Goal: Transaction & Acquisition: Purchase product/service

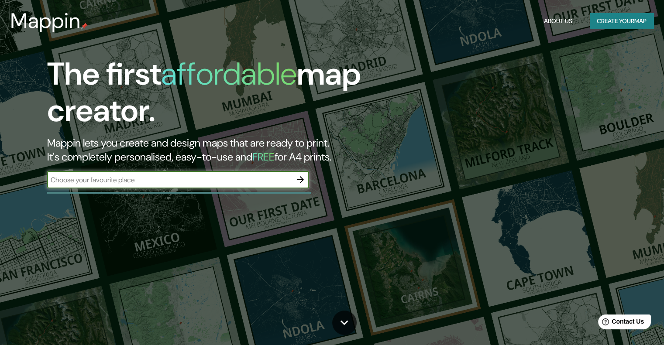
click at [170, 181] on input "text" at bounding box center [169, 180] width 244 height 10
type input "copacabana"
click at [302, 180] on icon "button" at bounding box center [300, 179] width 7 height 7
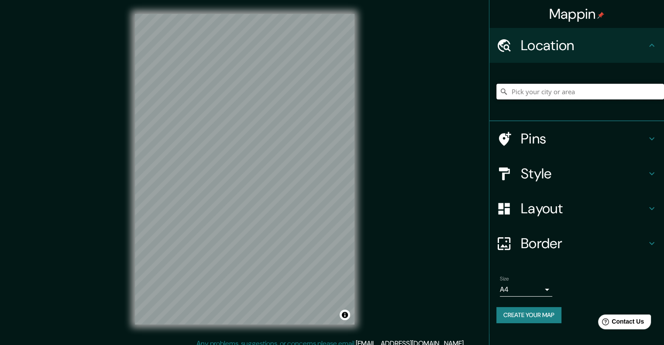
click at [543, 91] on input "Pick your city or area" at bounding box center [580, 92] width 168 height 16
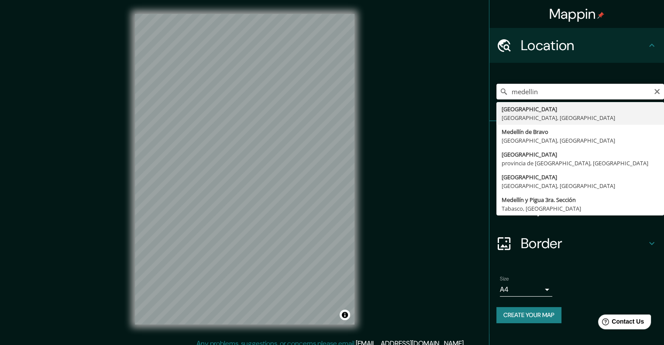
drag, startPoint x: 547, startPoint y: 90, endPoint x: 366, endPoint y: 114, distance: 182.8
click at [366, 114] on div "Mappin Location [GEOGRAPHIC_DATA] [GEOGRAPHIC_DATA] [GEOGRAPHIC_DATA], [GEOGRAP…" at bounding box center [332, 176] width 664 height 353
type input "Municipio de [GEOGRAPHIC_DATA], [GEOGRAPHIC_DATA], [GEOGRAPHIC_DATA]"
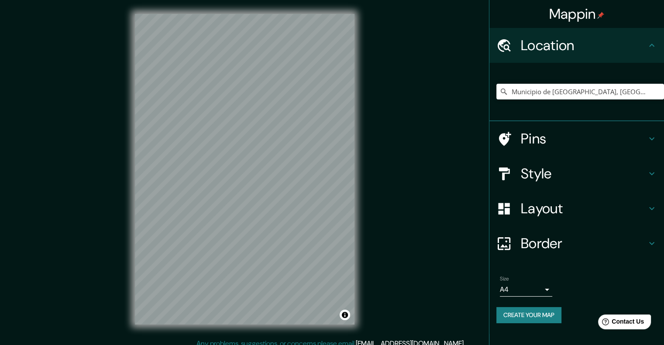
click at [538, 208] on h4 "Layout" at bounding box center [584, 208] width 126 height 17
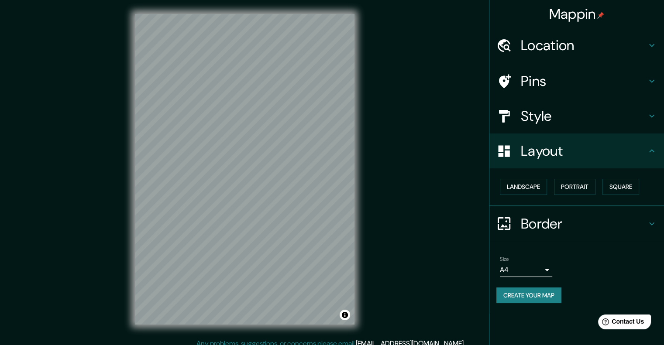
click at [535, 119] on h4 "Style" at bounding box center [584, 115] width 126 height 17
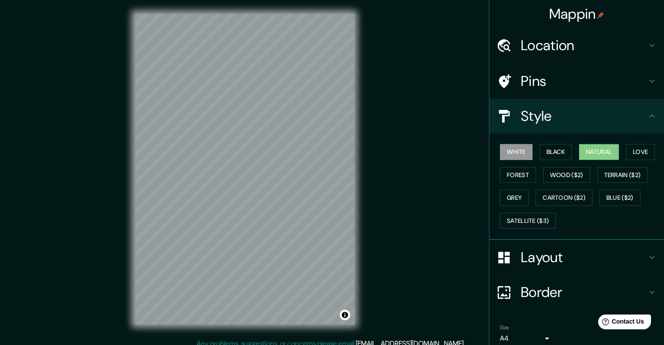
click at [594, 151] on button "Natural" at bounding box center [599, 152] width 40 height 16
click at [516, 176] on button "Forest" at bounding box center [518, 175] width 36 height 16
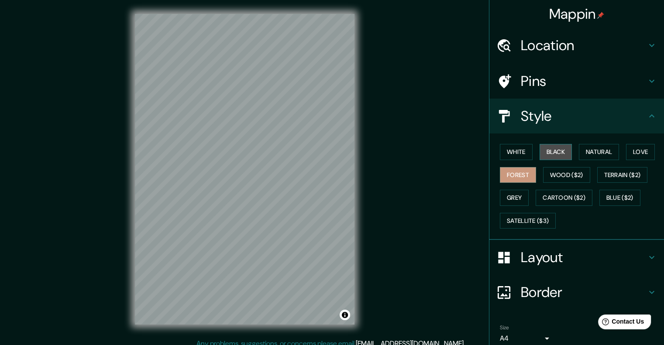
click at [559, 152] on button "Black" at bounding box center [555, 152] width 33 height 16
click at [584, 148] on button "Natural" at bounding box center [599, 152] width 40 height 16
click at [541, 79] on h4 "Pins" at bounding box center [584, 80] width 126 height 17
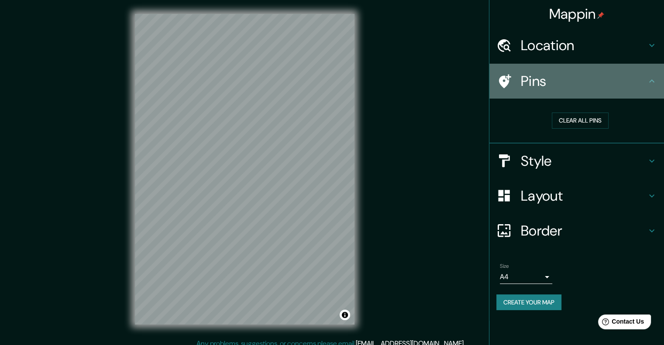
click at [541, 79] on h4 "Pins" at bounding box center [584, 80] width 126 height 17
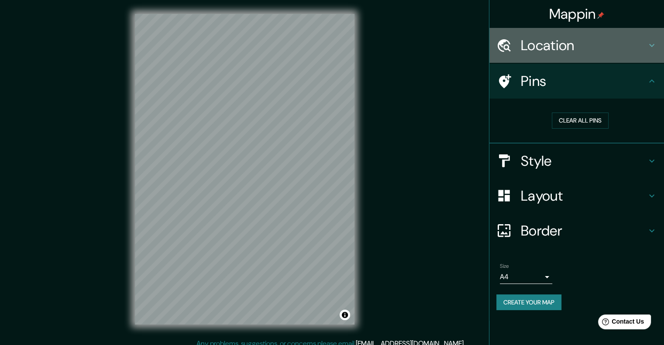
click at [551, 50] on h4 "Location" at bounding box center [584, 45] width 126 height 17
